Goal: Find specific fact: Find specific page/section

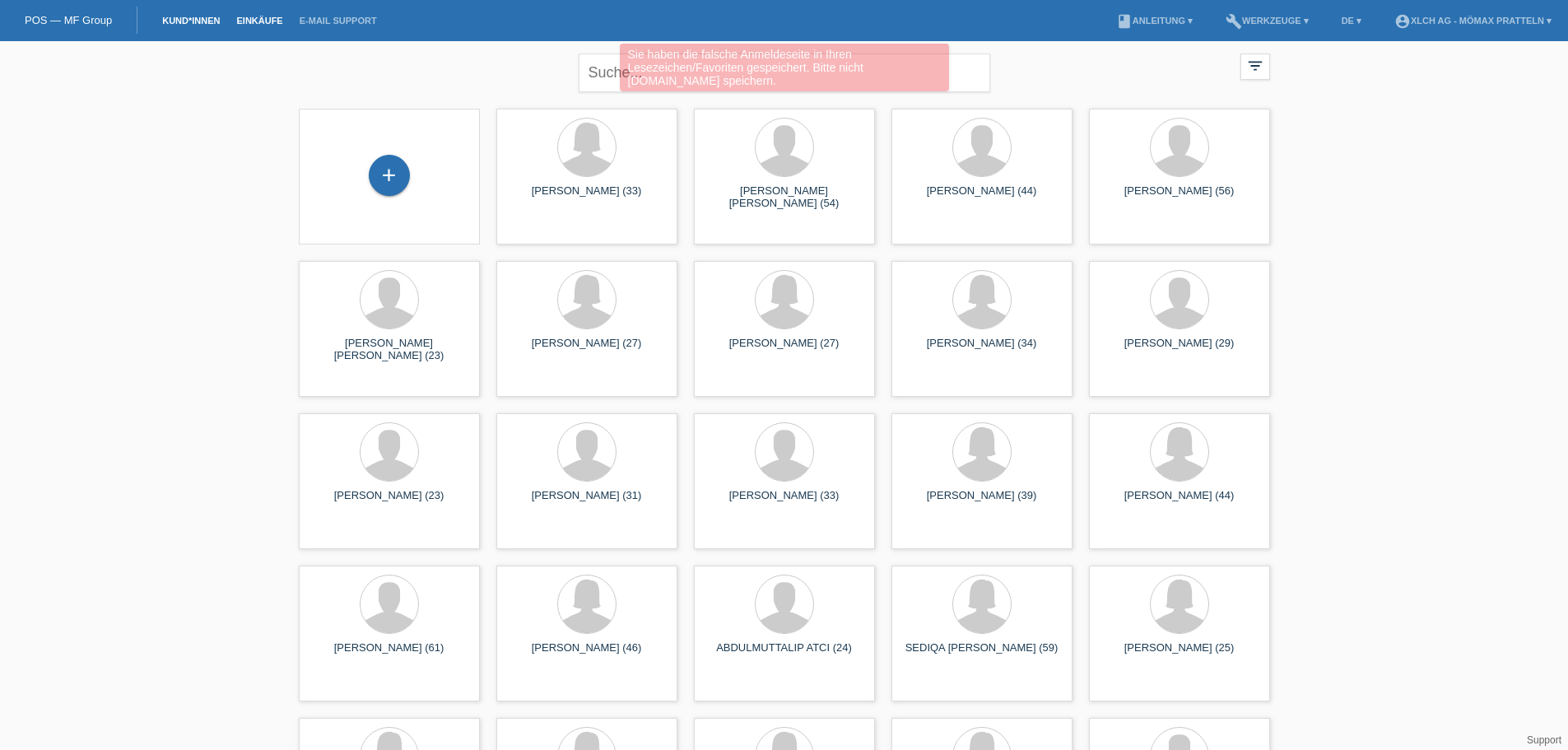
click at [264, 19] on link "Einkäufe" at bounding box center [258, 21] width 63 height 10
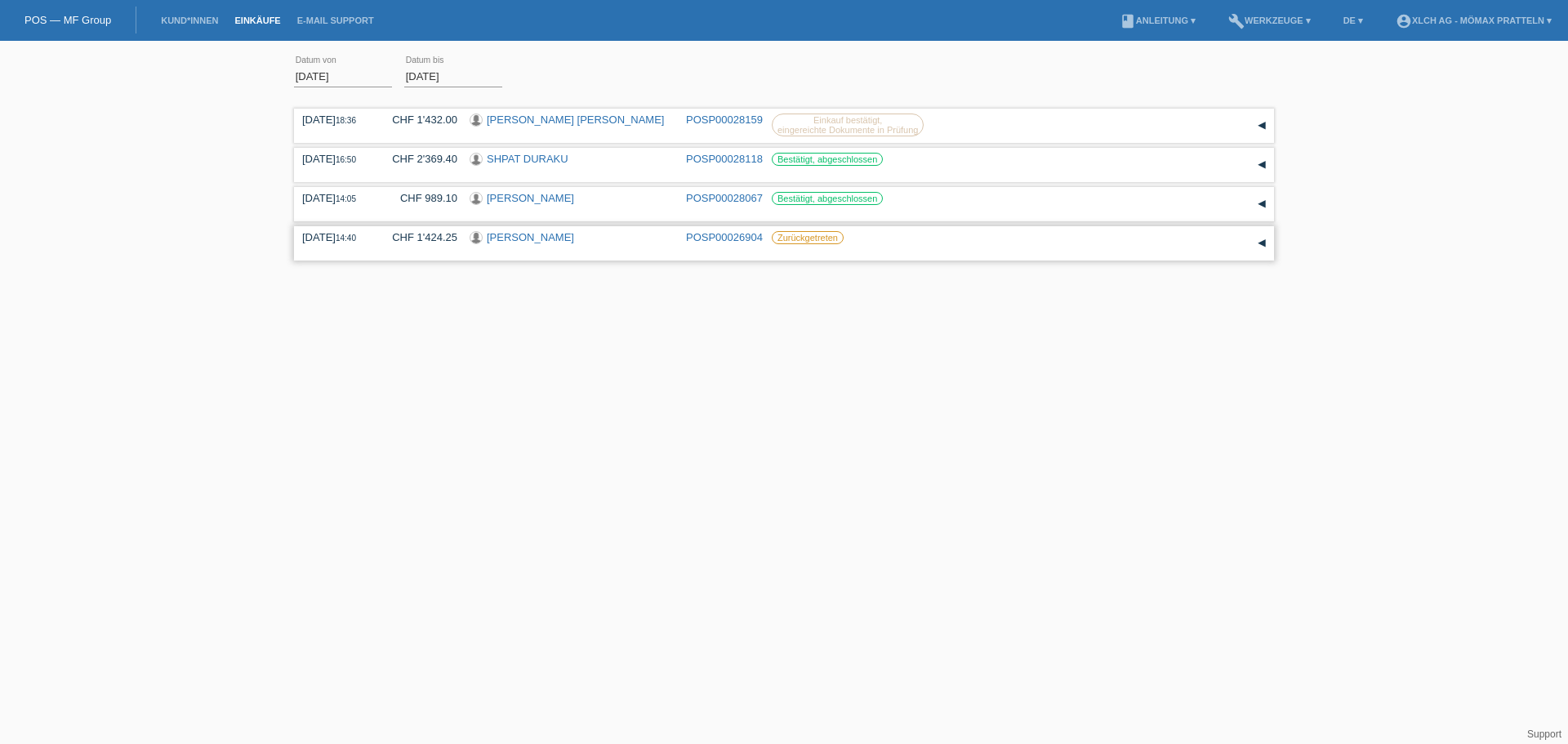
click at [509, 237] on link "[PERSON_NAME]" at bounding box center [530, 237] width 88 height 12
click at [509, 237] on link "DIANA MOUSSA" at bounding box center [530, 237] width 88 height 12
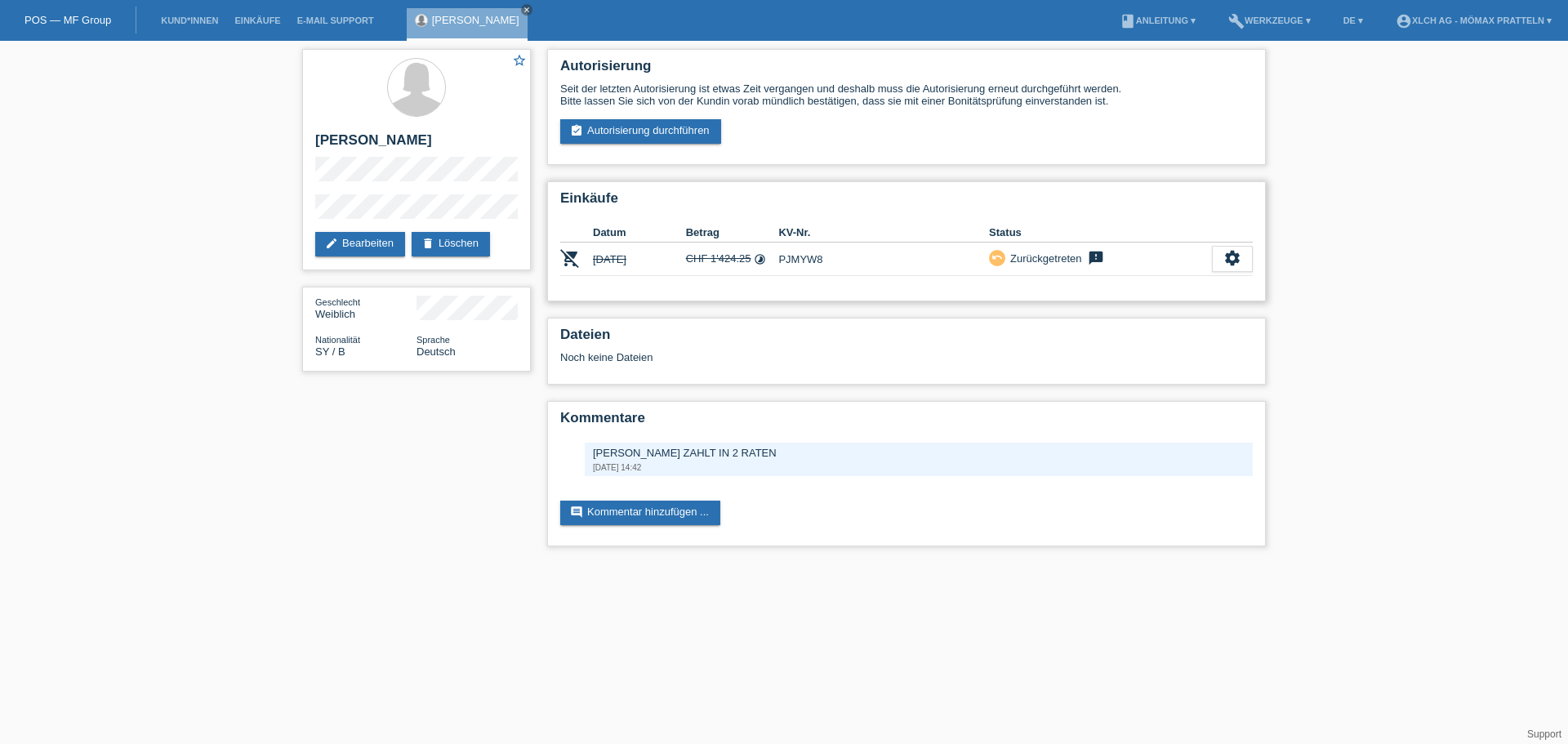
click at [802, 260] on td "PJMYW8" at bounding box center [883, 259] width 210 height 33
copy td "PJMYW8"
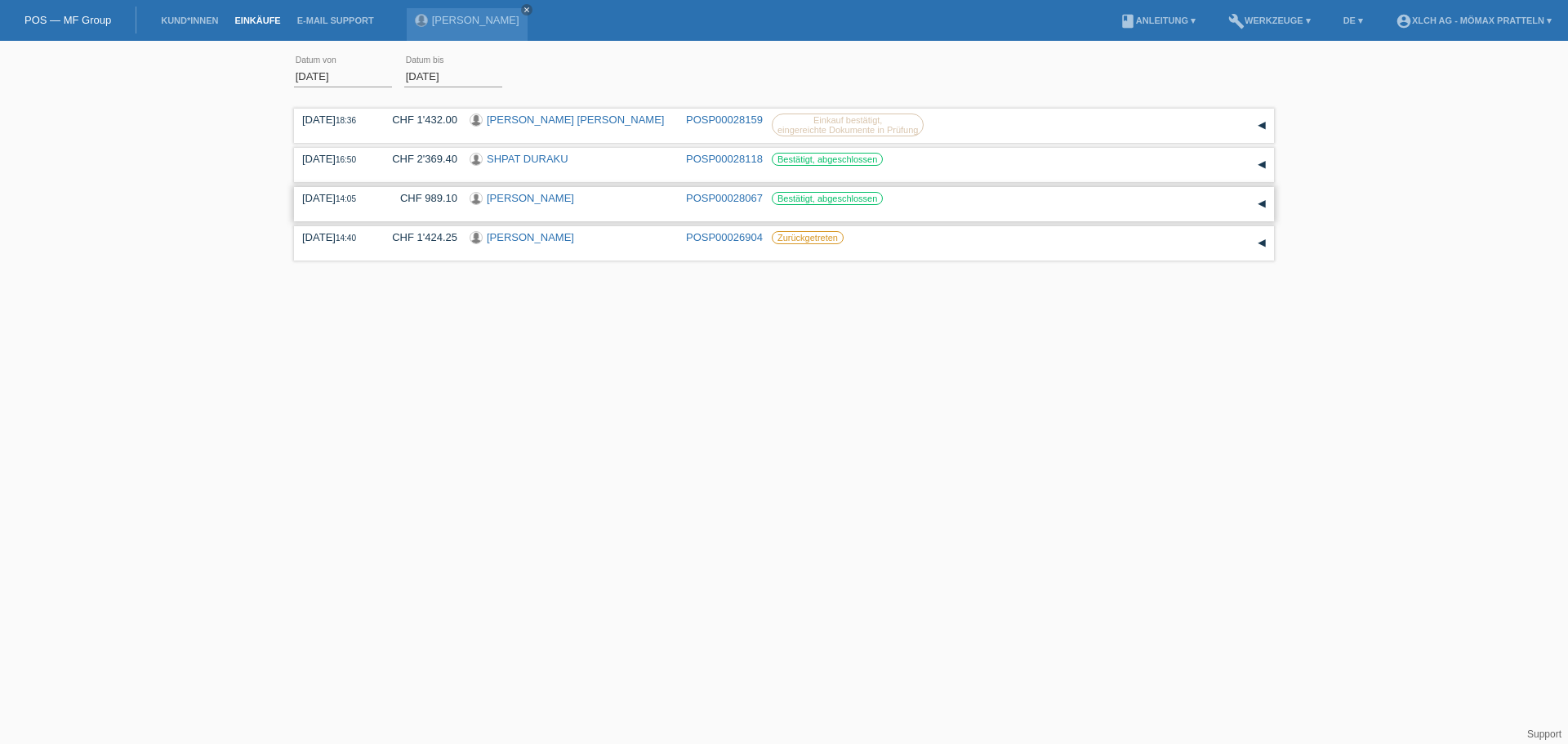
click at [530, 197] on link "Labinot Demiri" at bounding box center [530, 198] width 88 height 12
click at [530, 197] on link "[PERSON_NAME]" at bounding box center [530, 198] width 88 height 12
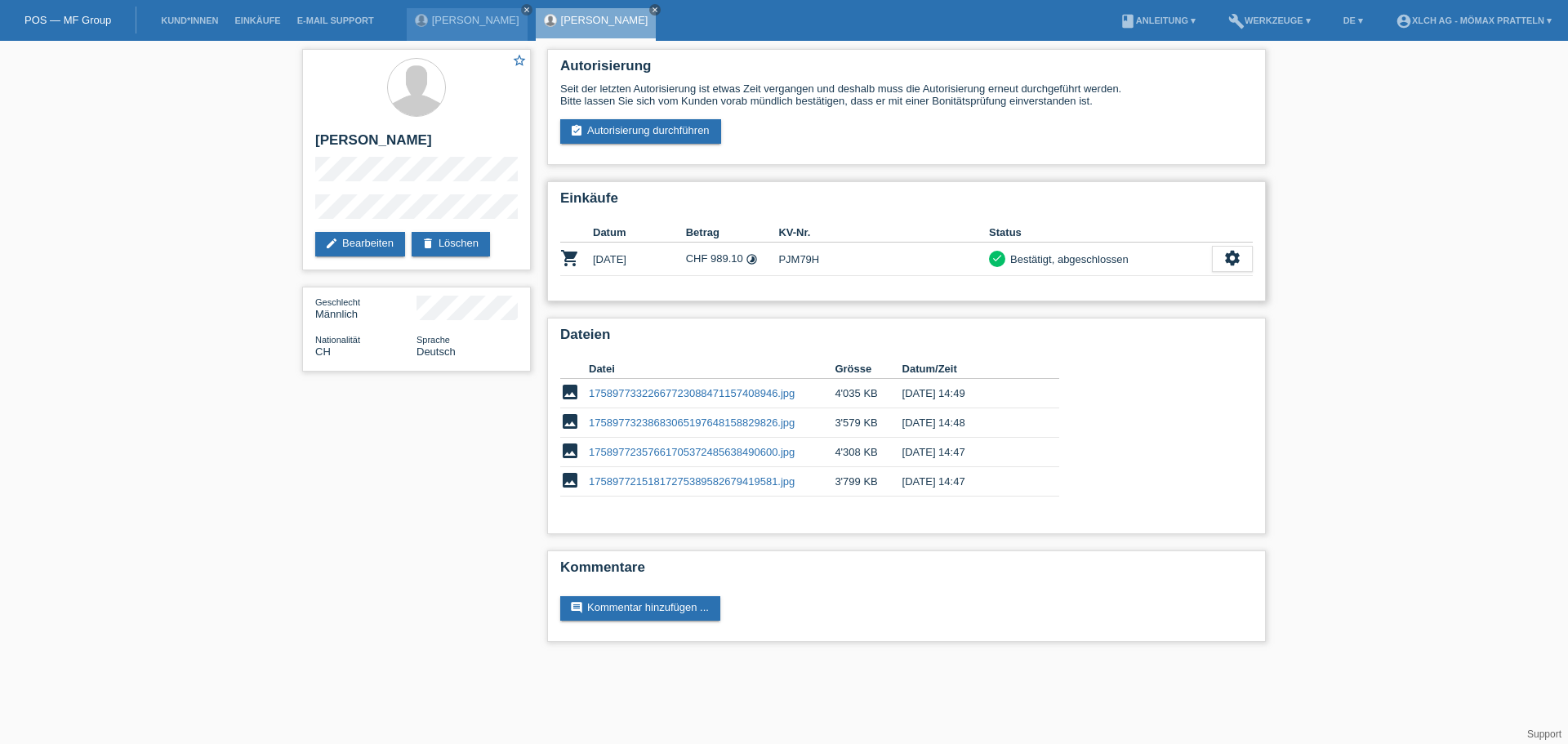
click at [796, 259] on td "PJM79H" at bounding box center [883, 259] width 210 height 33
copy td "PJM79H"
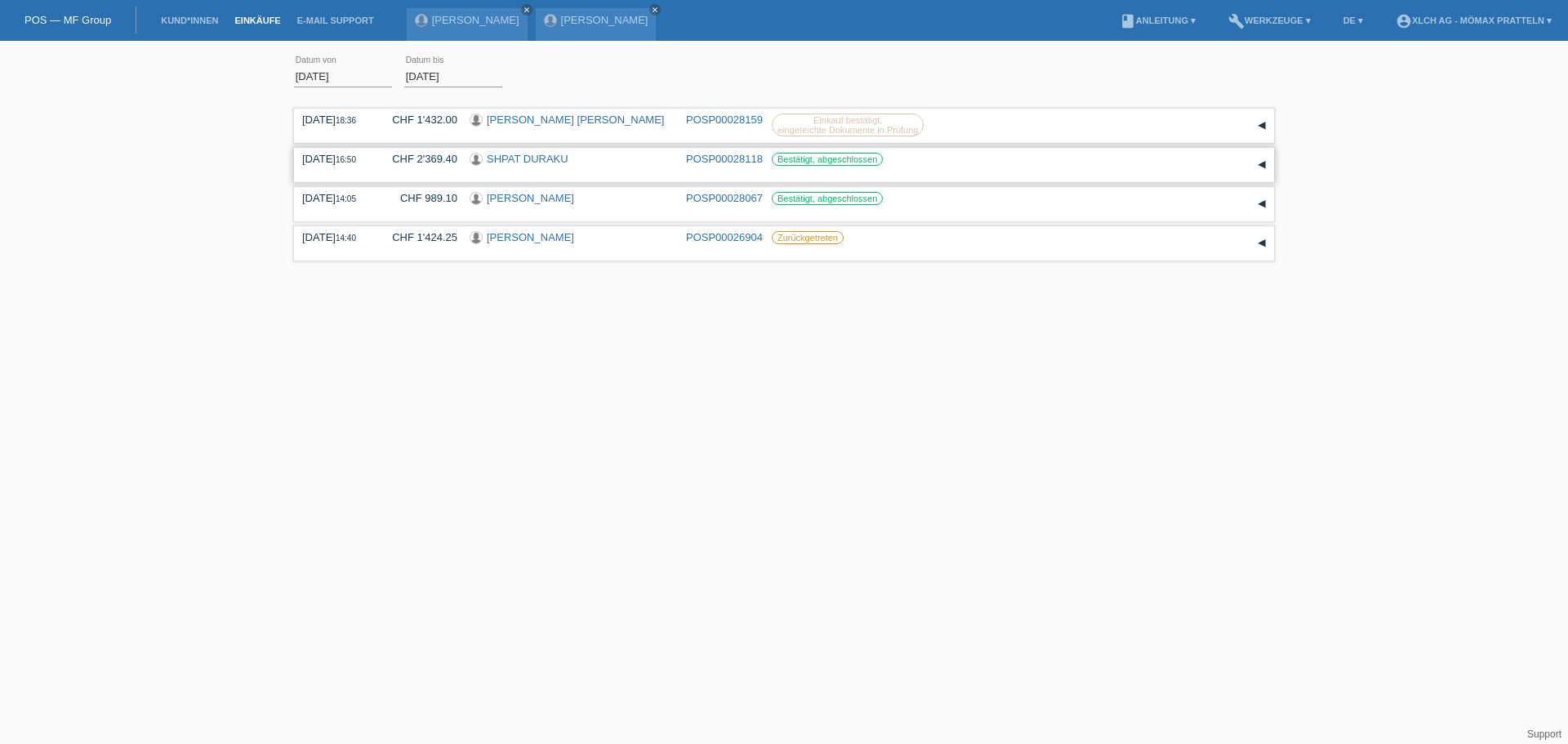
click at [542, 160] on link "SHPAT DURAKU" at bounding box center [527, 159] width 82 height 12
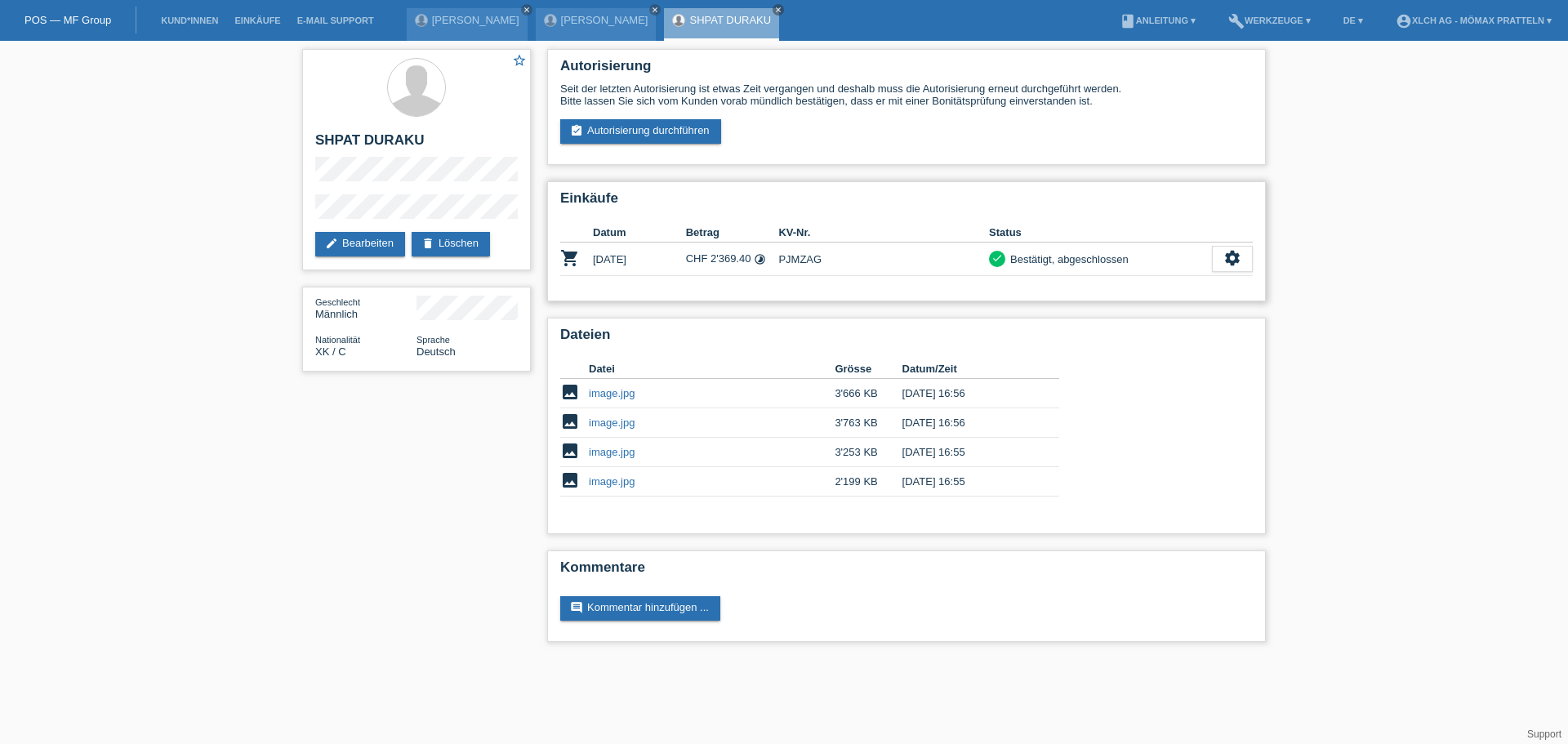
click at [796, 258] on td "PJMZAG" at bounding box center [883, 259] width 210 height 33
copy td "PJMZAG"
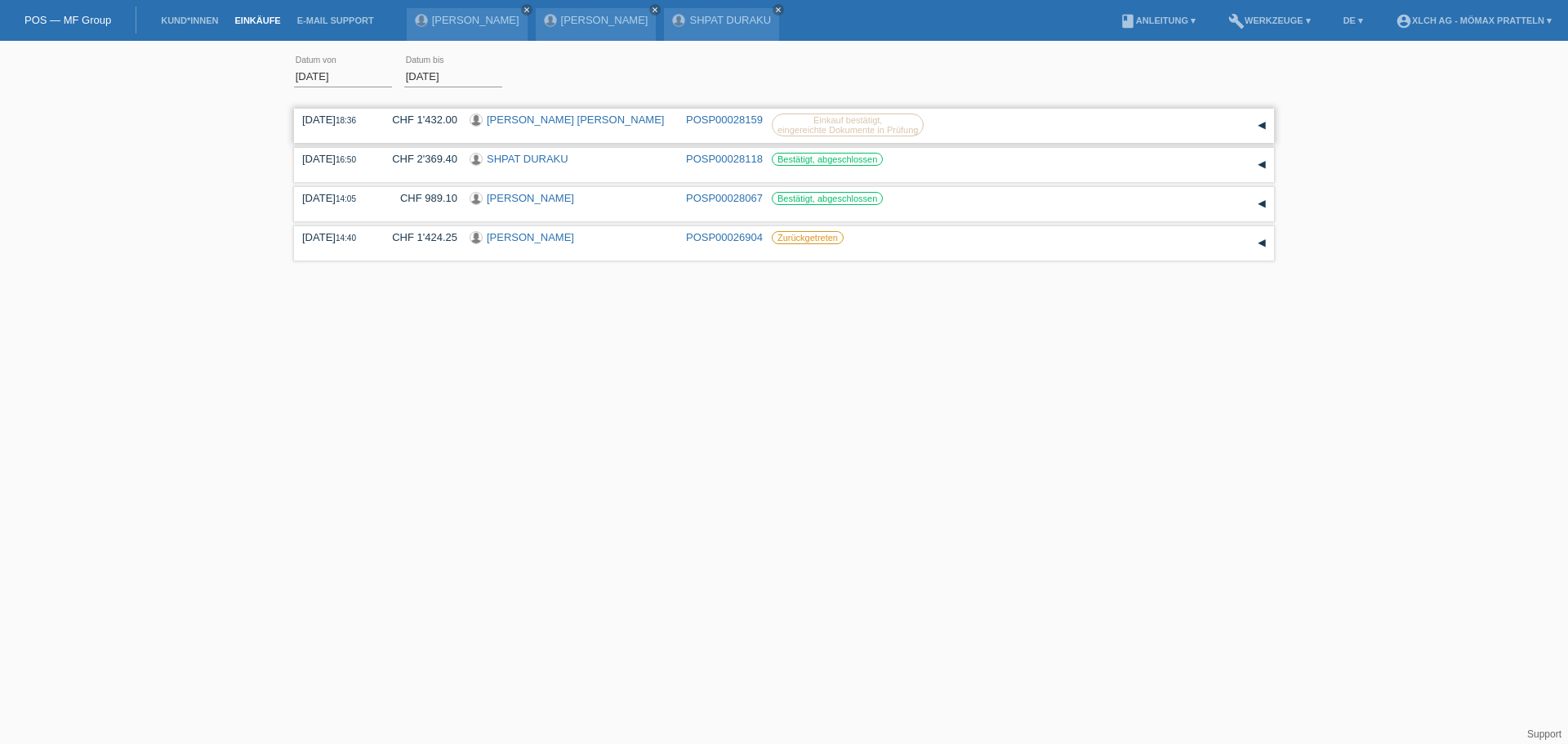
click at [509, 120] on link "[PERSON_NAME] [PERSON_NAME]" at bounding box center [575, 119] width 177 height 12
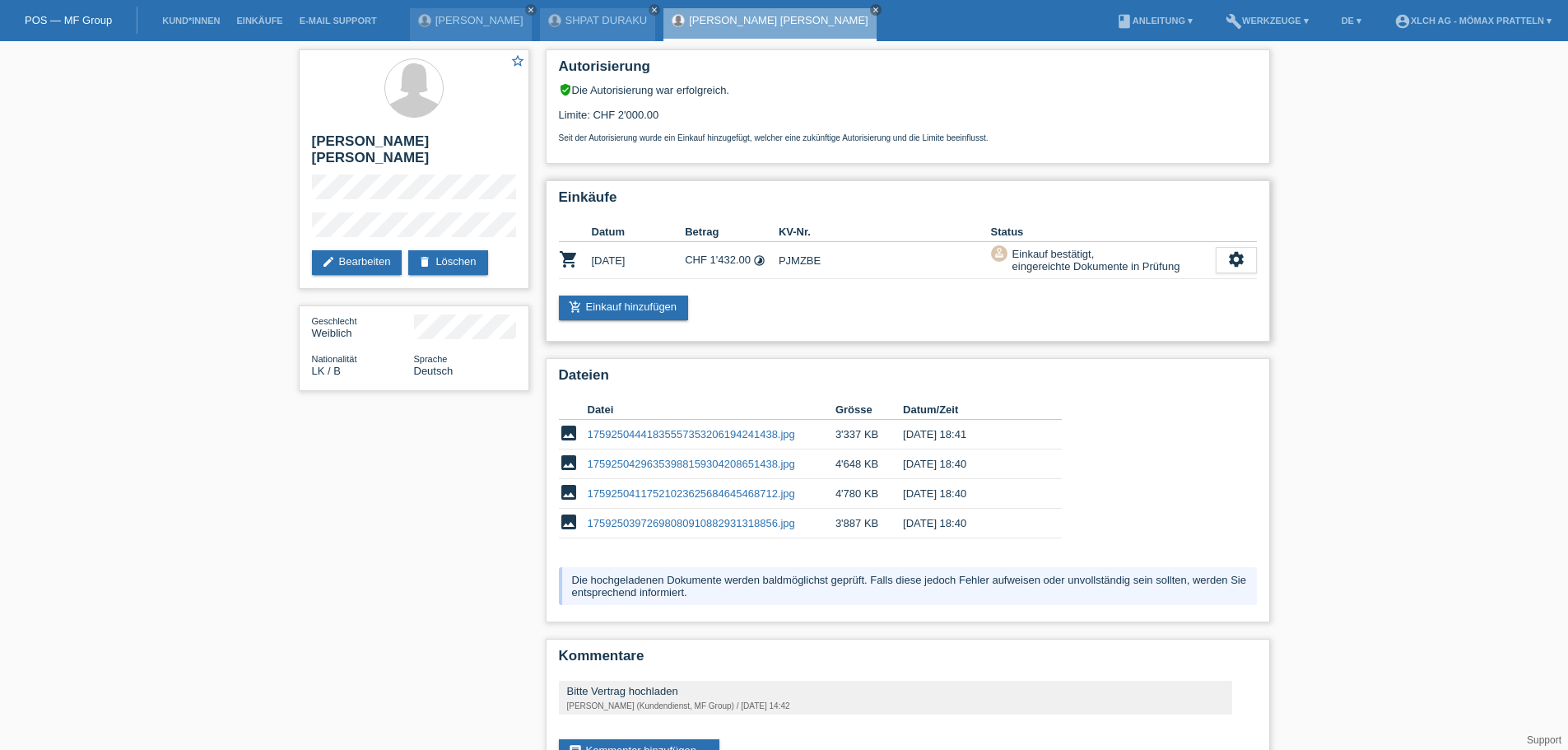
click at [797, 257] on td "PJMZBE" at bounding box center [884, 260] width 212 height 37
copy td "PJMZBE"
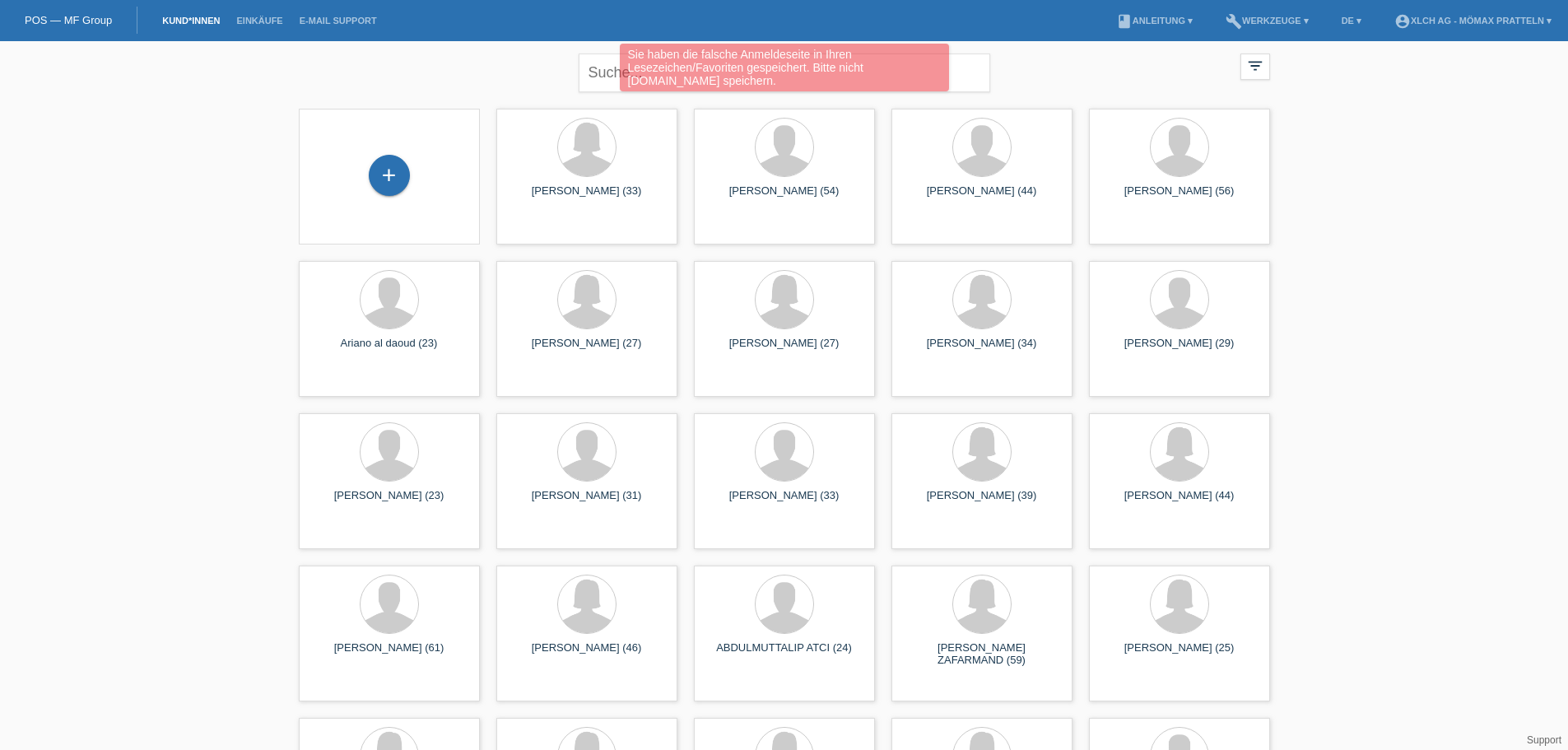
click at [264, 18] on link "Einkäufe" at bounding box center [258, 21] width 63 height 10
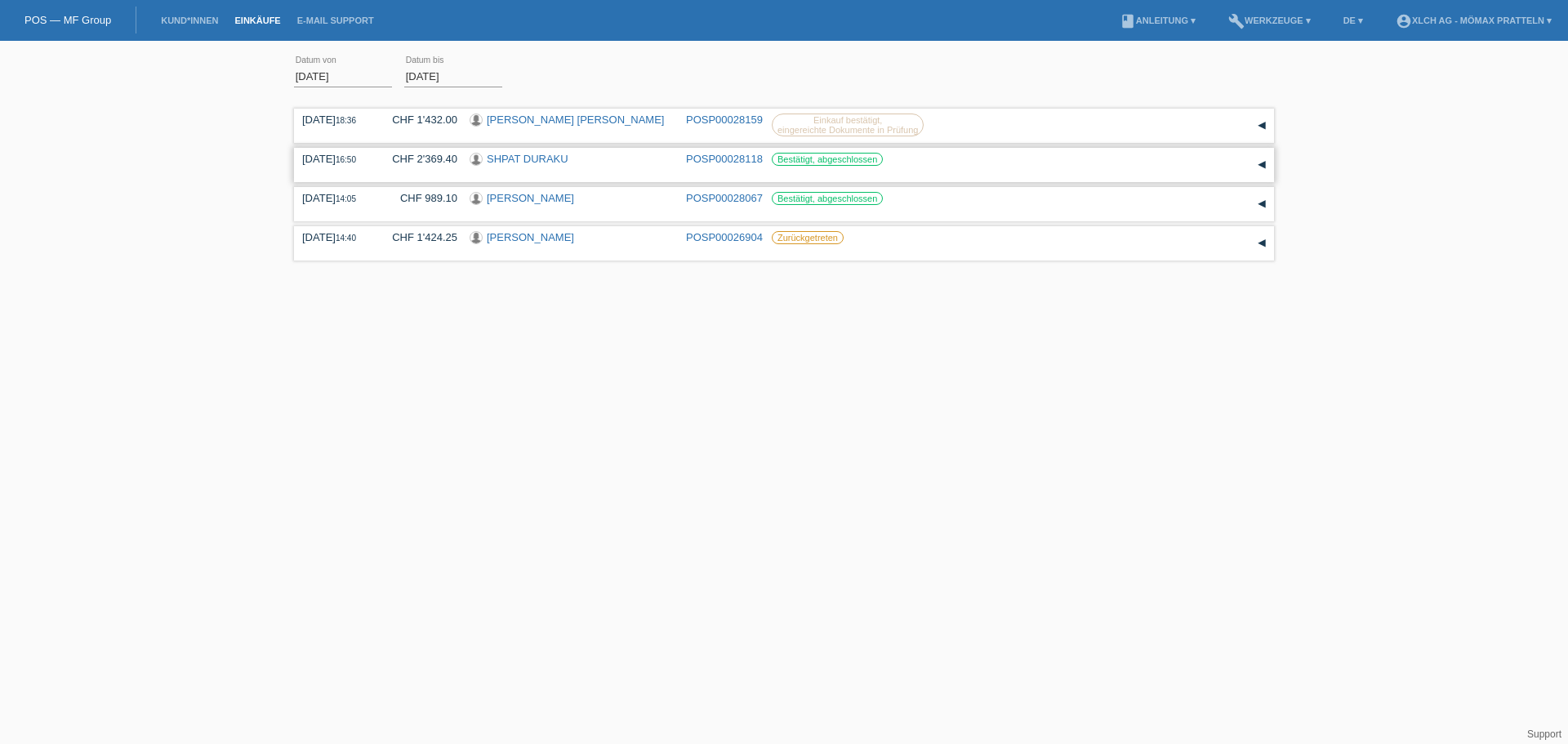
click at [536, 157] on link "SHPAT DURAKU" at bounding box center [527, 159] width 82 height 12
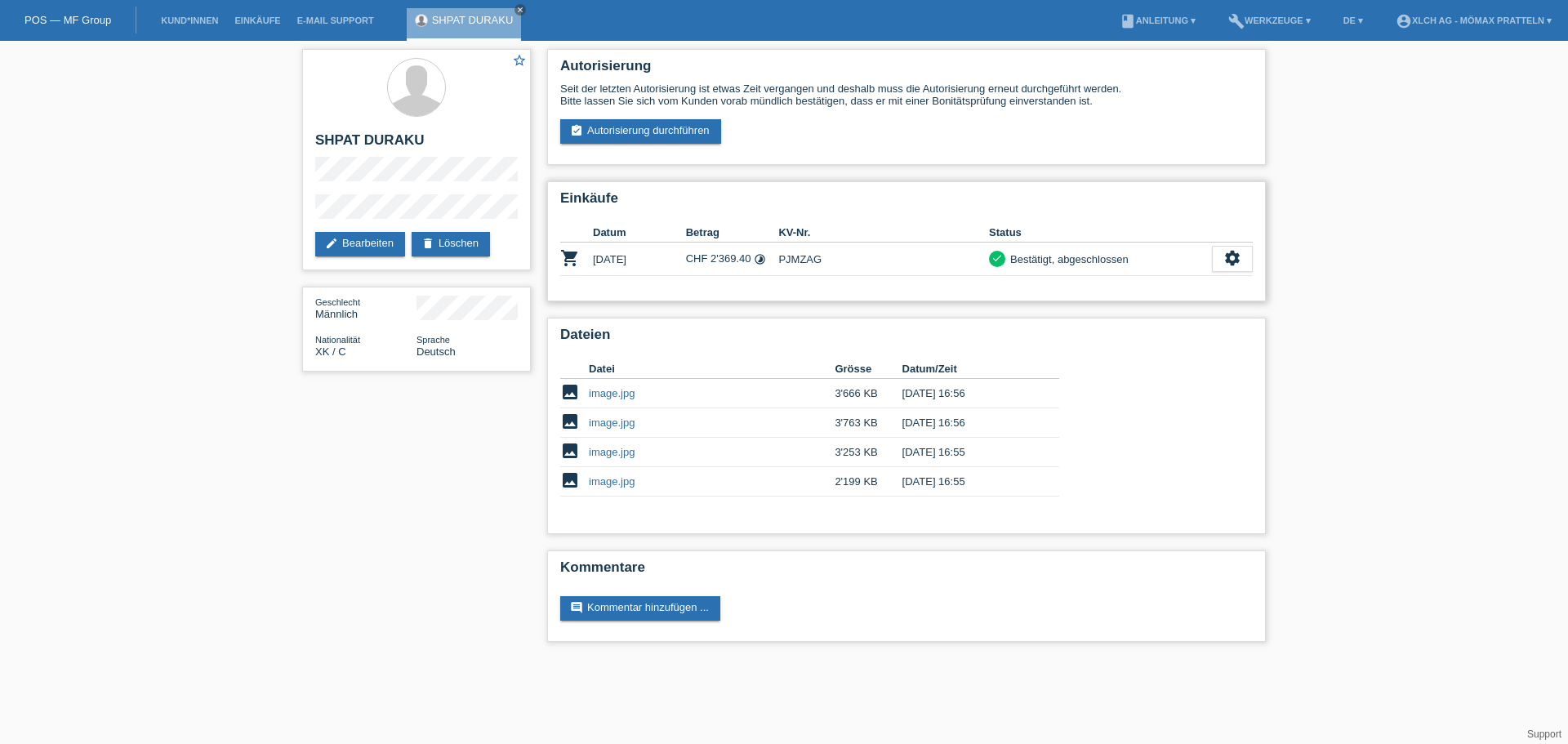
click at [796, 263] on td "PJMZAG" at bounding box center [883, 259] width 210 height 33
copy td "PJMZAG"
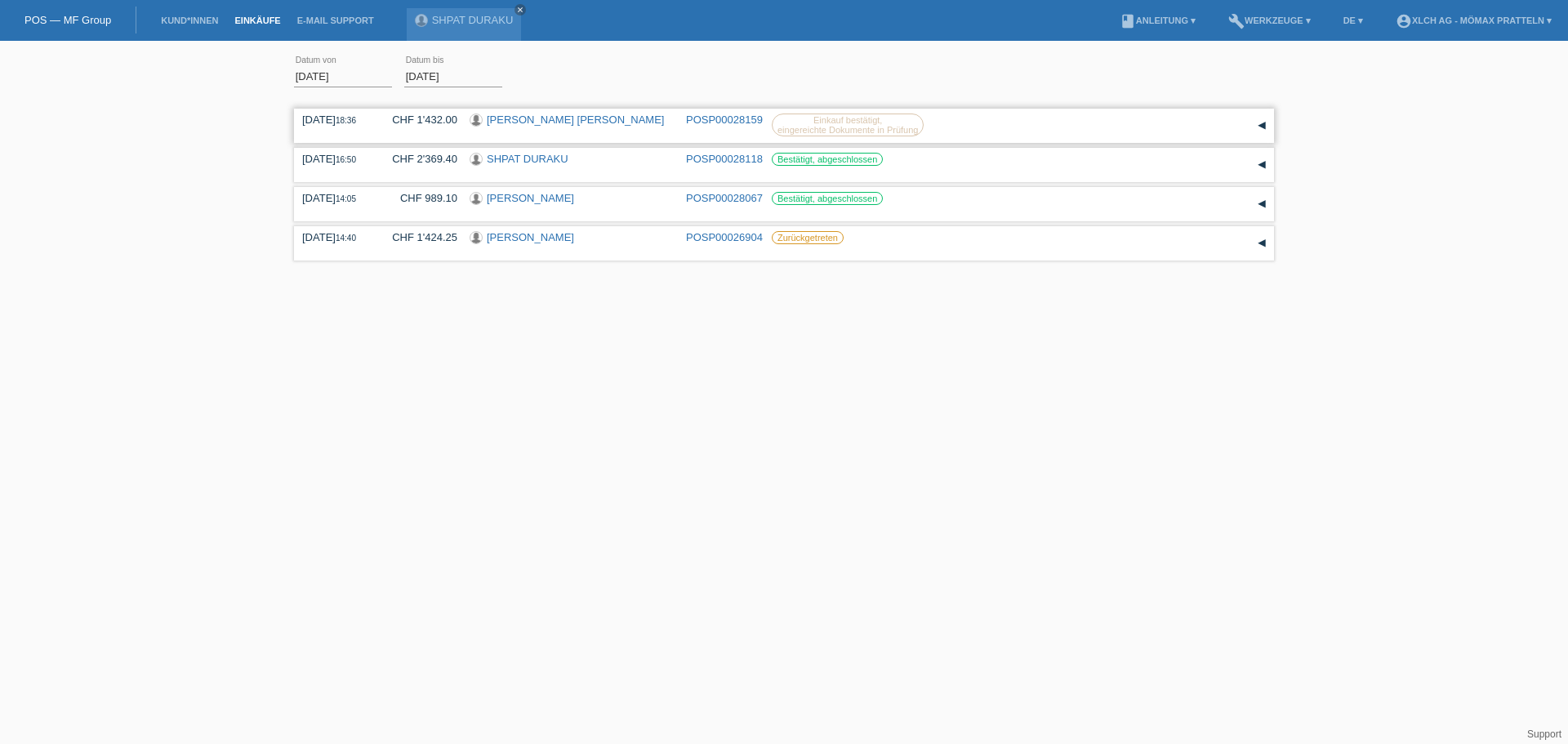
click at [495, 121] on link "[PERSON_NAME] [PERSON_NAME]" at bounding box center [575, 119] width 177 height 12
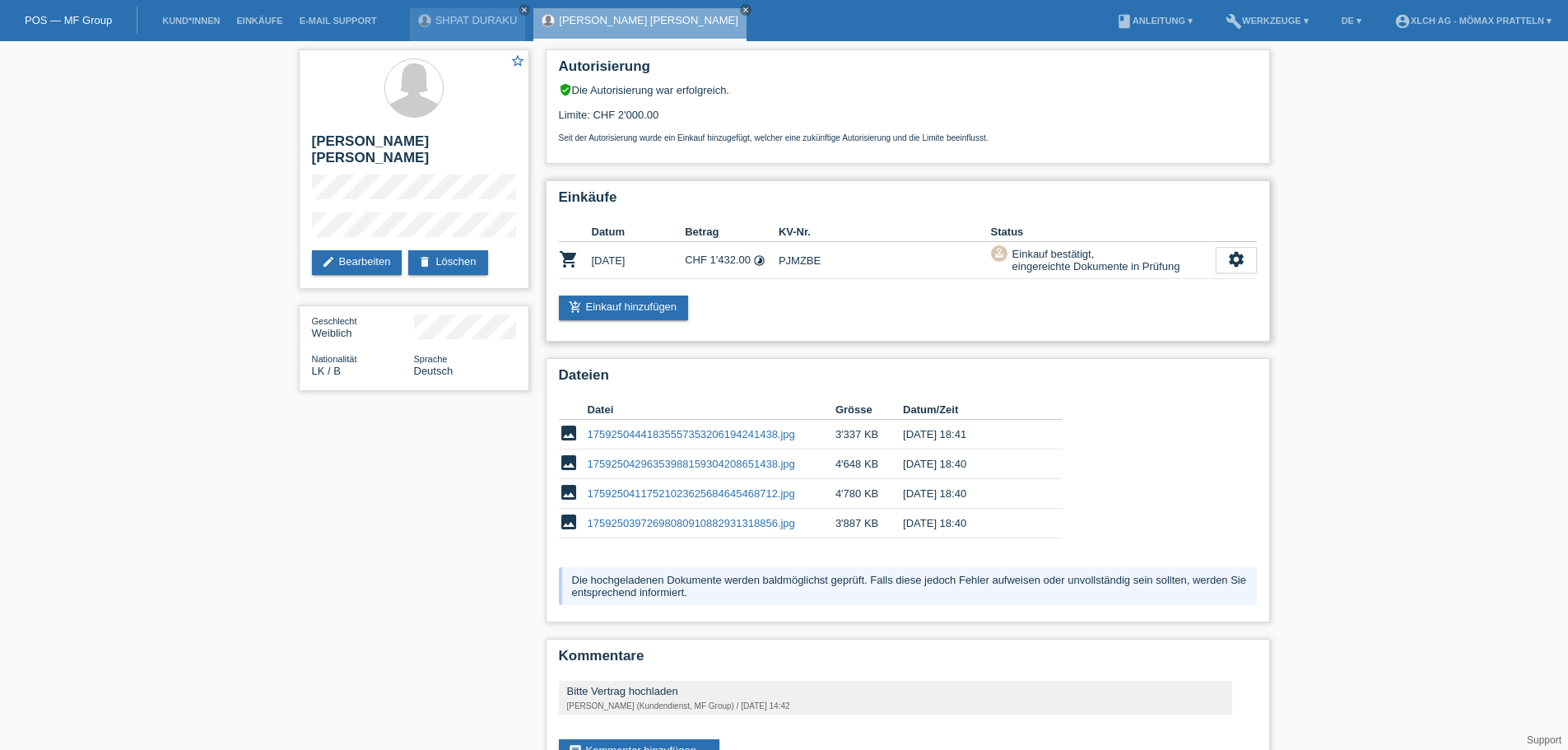
click at [798, 259] on td "PJMZBE" at bounding box center [884, 260] width 212 height 37
copy td "PJMZBE"
drag, startPoint x: 1403, startPoint y: 249, endPoint x: 236, endPoint y: 542, distance: 1203.2
click at [234, 542] on div "star_border [PERSON_NAME] [PERSON_NAME] edit Bearbeiten delete Löschen Geschlec…" at bounding box center [784, 422] width 1568 height 761
